Goal: Transaction & Acquisition: Purchase product/service

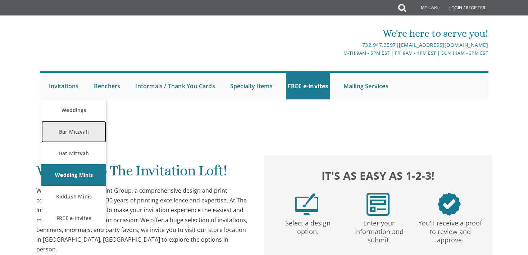
click at [67, 135] on link "Bar Mitzvah" at bounding box center [73, 132] width 65 height 22
click at [70, 132] on link "Bar Mitzvah" at bounding box center [73, 132] width 65 height 22
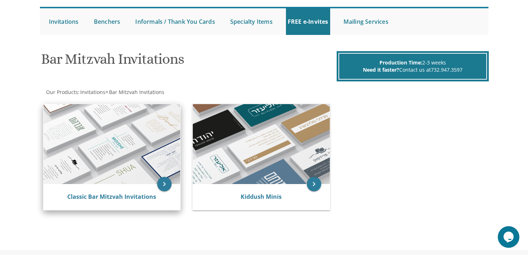
scroll to position [84, 0]
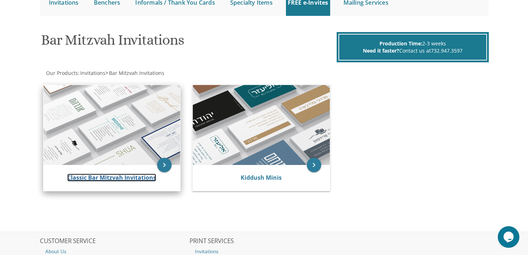
click at [140, 174] on link "Classic Bar Mitzvah Invitations" at bounding box center [111, 177] width 89 height 8
click at [136, 180] on link "Classic Bar Mitzvah Invitations" at bounding box center [111, 177] width 89 height 8
click at [131, 176] on link "Classic Bar Mitzvah Invitations" at bounding box center [111, 177] width 89 height 8
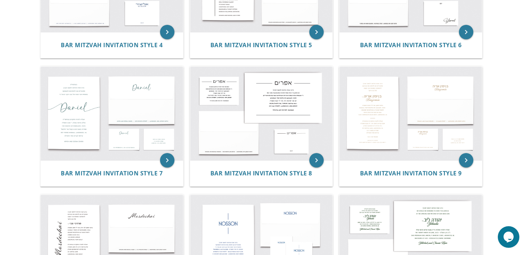
scroll to position [349, 0]
